Goal: Find specific page/section: Find specific page/section

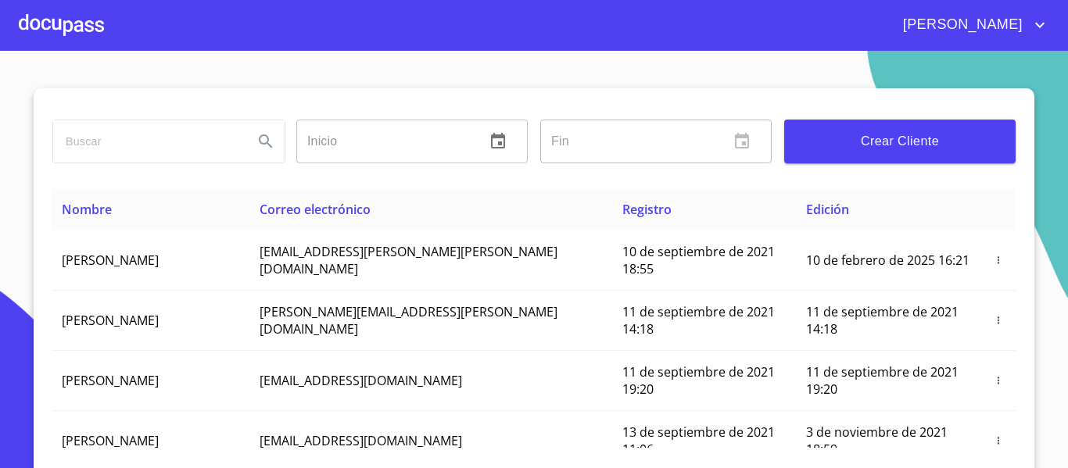
click at [95, 27] on div at bounding box center [61, 25] width 85 height 50
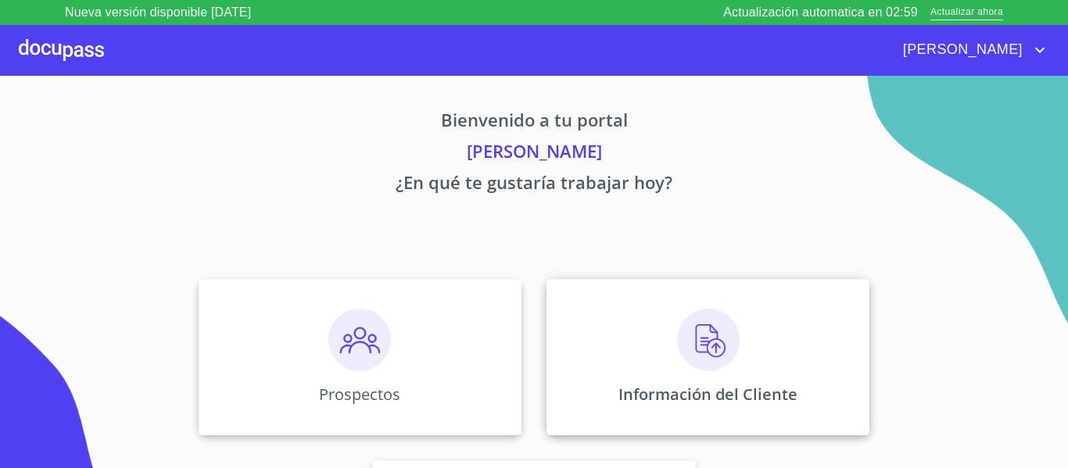
click at [564, 323] on div "Información del Cliente" at bounding box center [708, 357] width 323 height 156
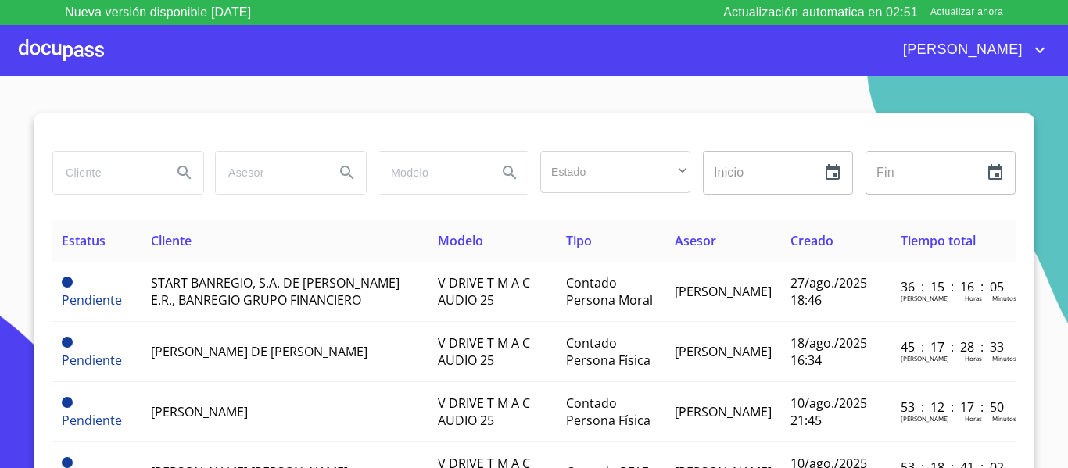
click at [91, 178] on input "search" at bounding box center [106, 173] width 106 height 42
type input "SALVADOR CARRASCO"
click at [176, 171] on icon "Search" at bounding box center [184, 172] width 19 height 19
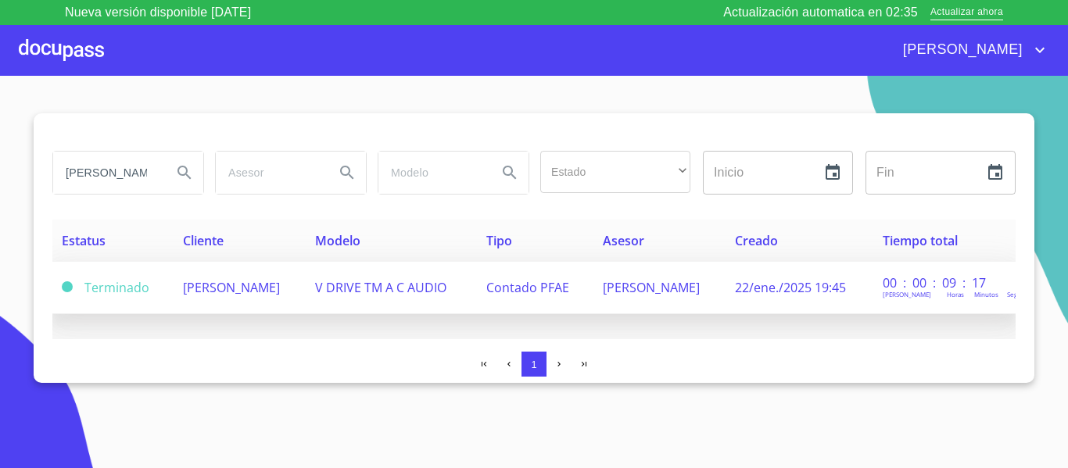
click at [702, 297] on td "JUAN BERNABE" at bounding box center [660, 288] width 132 height 52
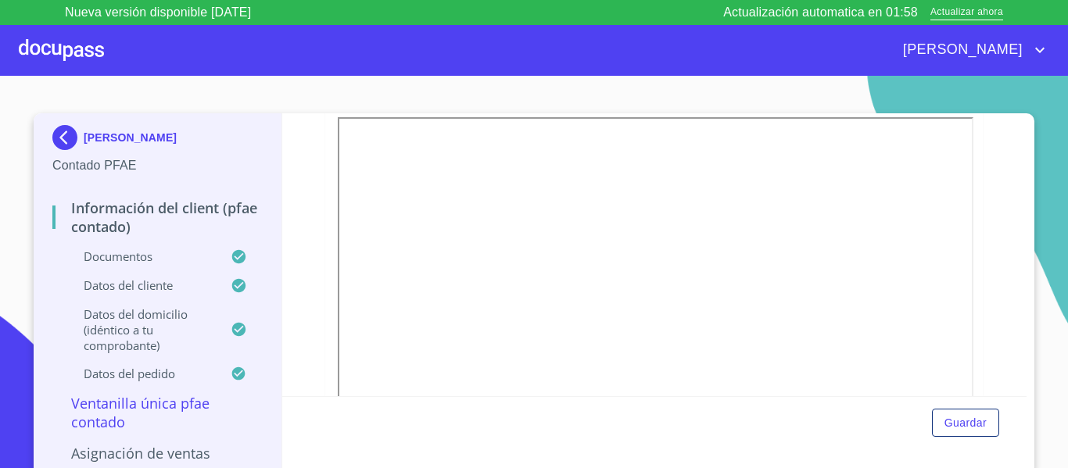
scroll to position [1648, 0]
